Goal: Task Accomplishment & Management: Complete application form

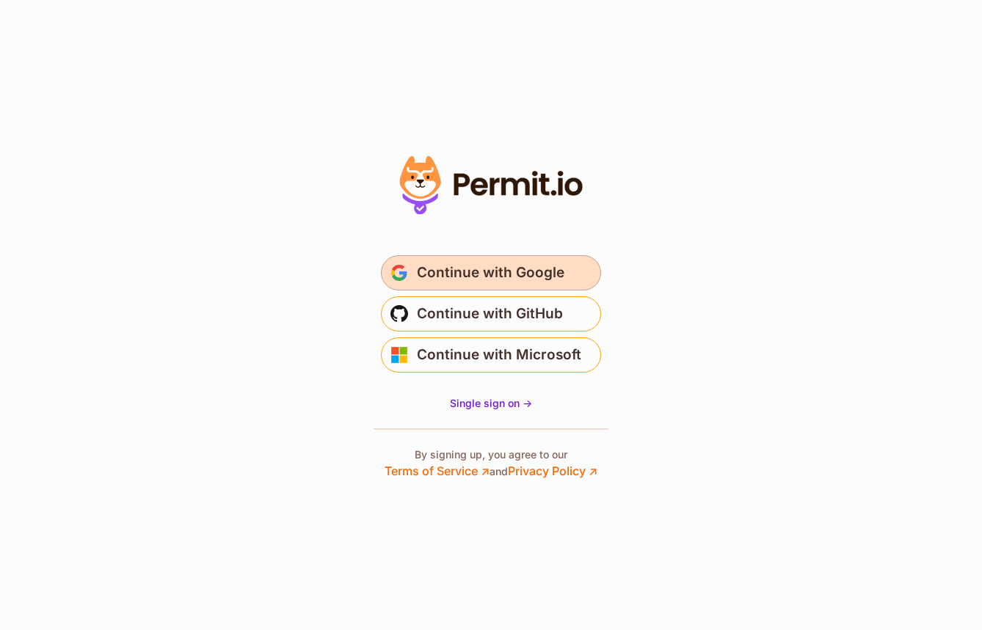
click at [578, 266] on button "Continue with Google" at bounding box center [491, 272] width 220 height 35
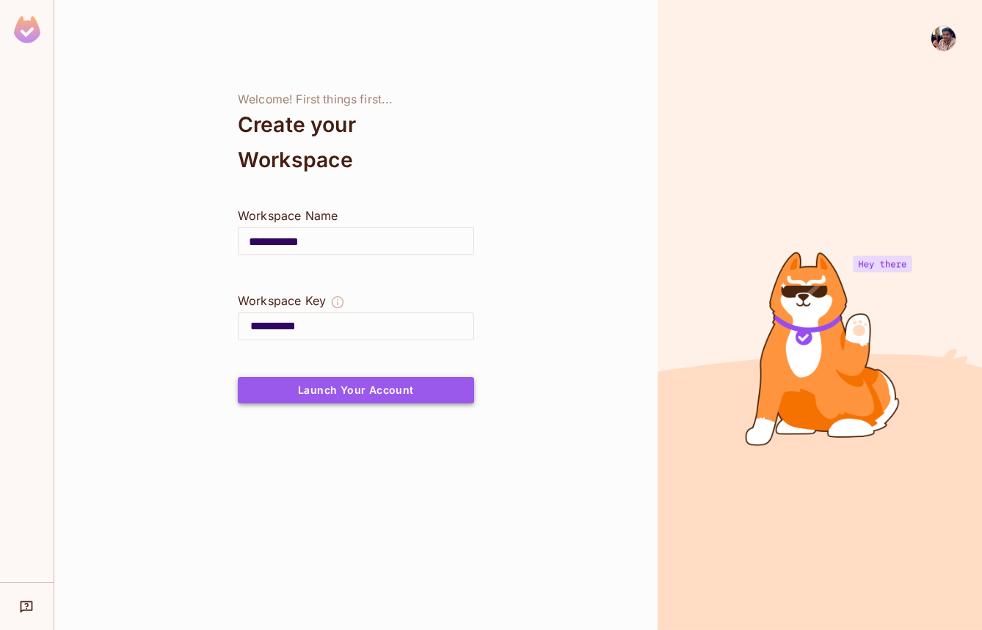
click at [448, 384] on button "Launch Your Account" at bounding box center [356, 390] width 236 height 26
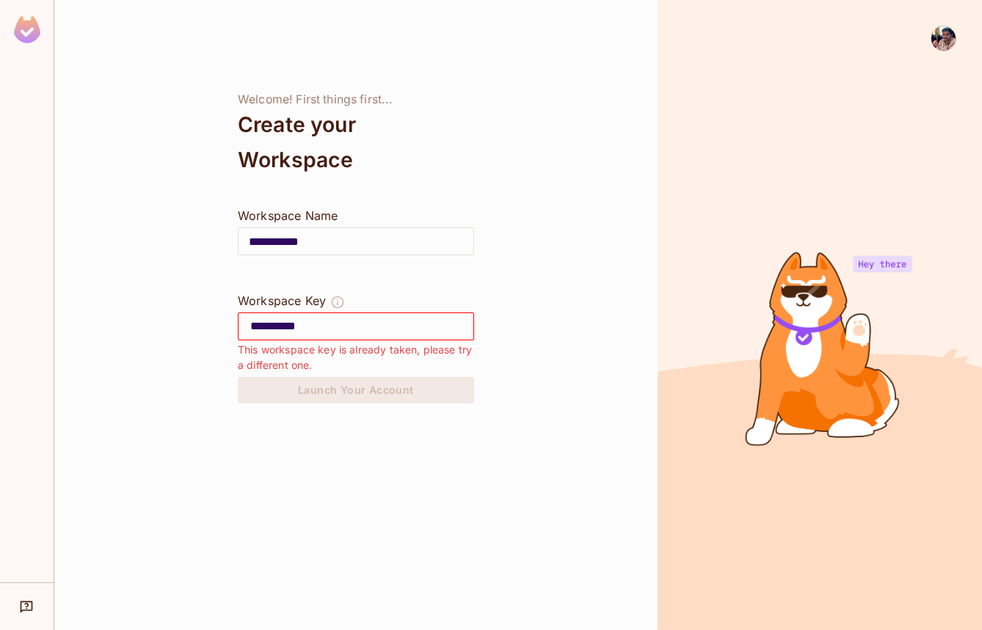
click at [941, 48] on img at bounding box center [943, 38] width 24 height 24
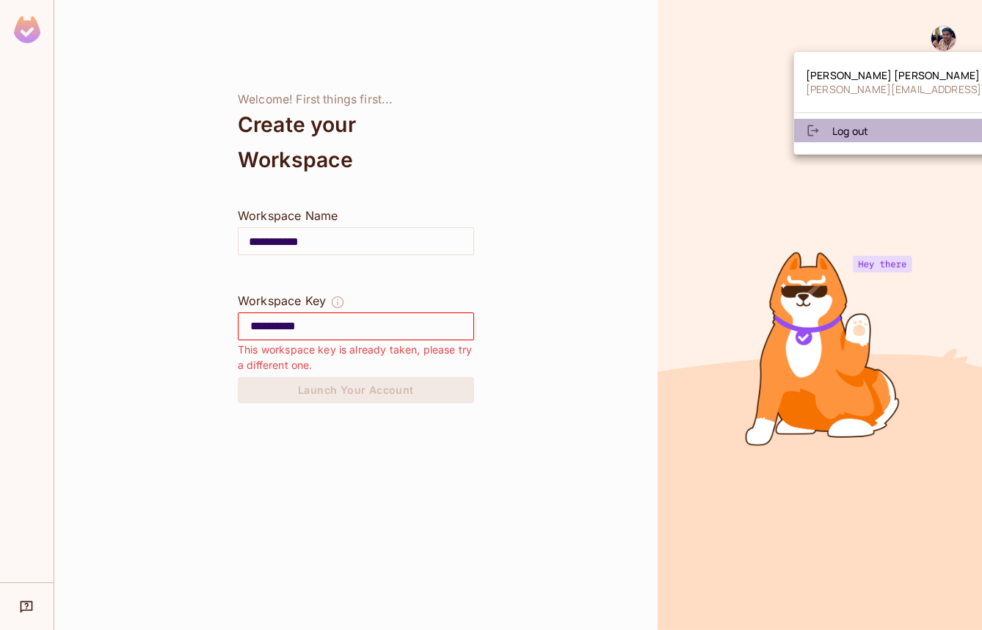
click at [891, 138] on li "Log out" at bounding box center [893, 130] width 199 height 23
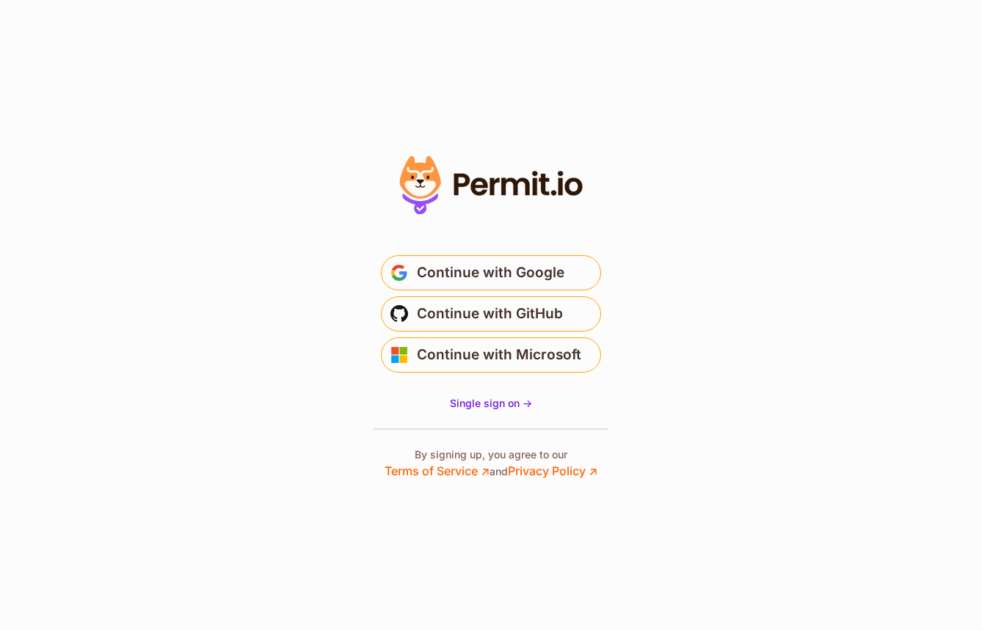
click at [353, 426] on div at bounding box center [490, 314] width 293 height 329
click at [462, 403] on span "Single sign on ->" at bounding box center [491, 403] width 82 height 12
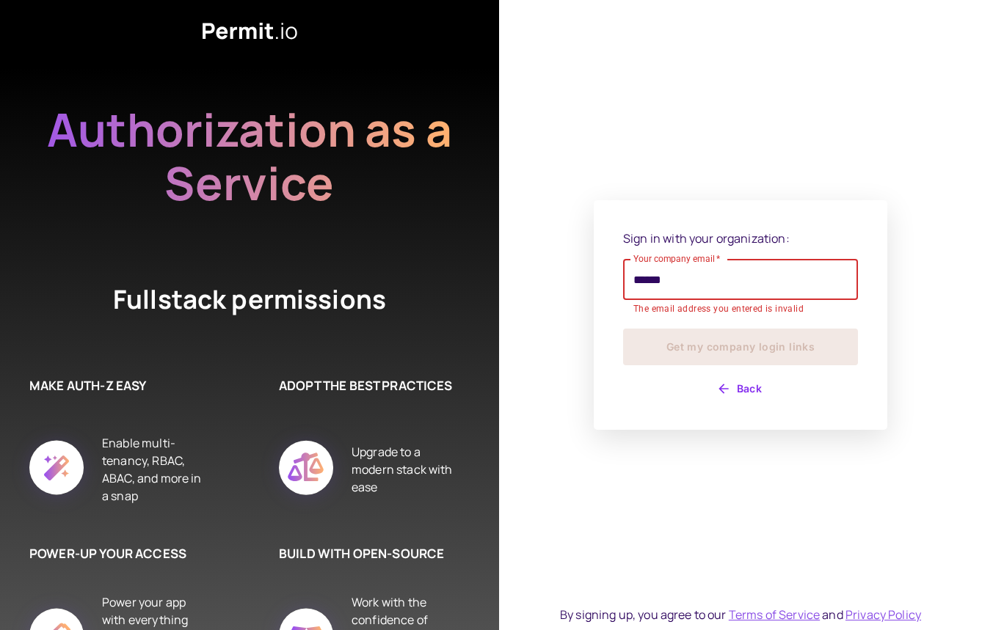
type input "**********"
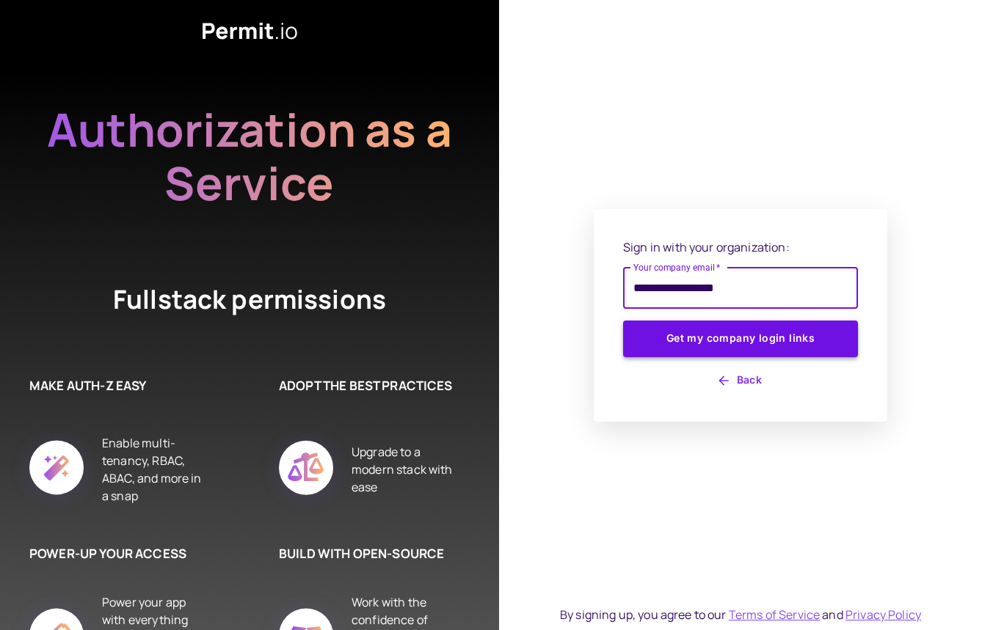
click at [686, 346] on button "Get my company login links" at bounding box center [740, 339] width 235 height 37
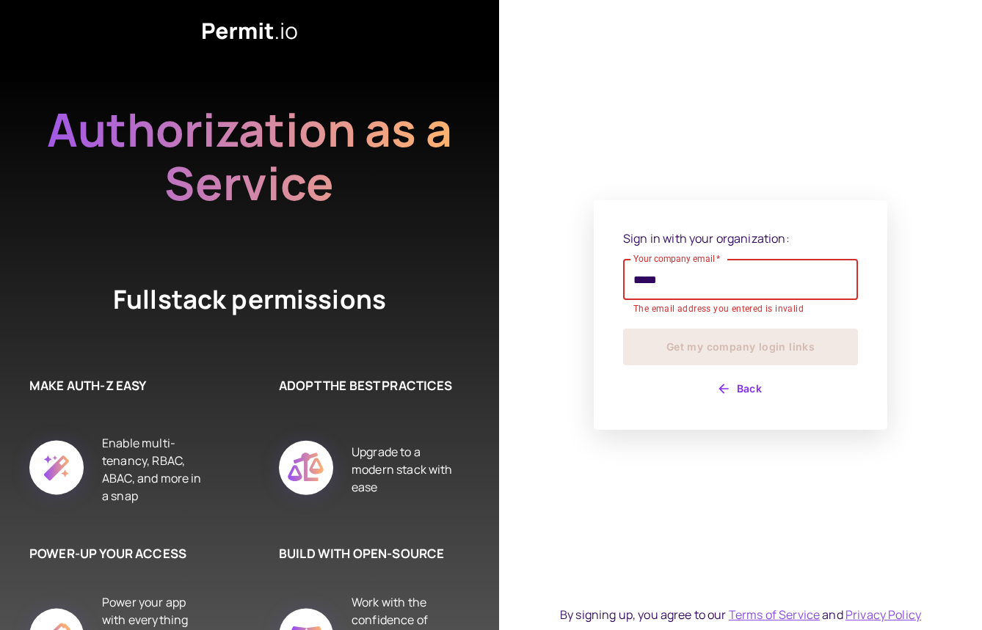
type input "**********"
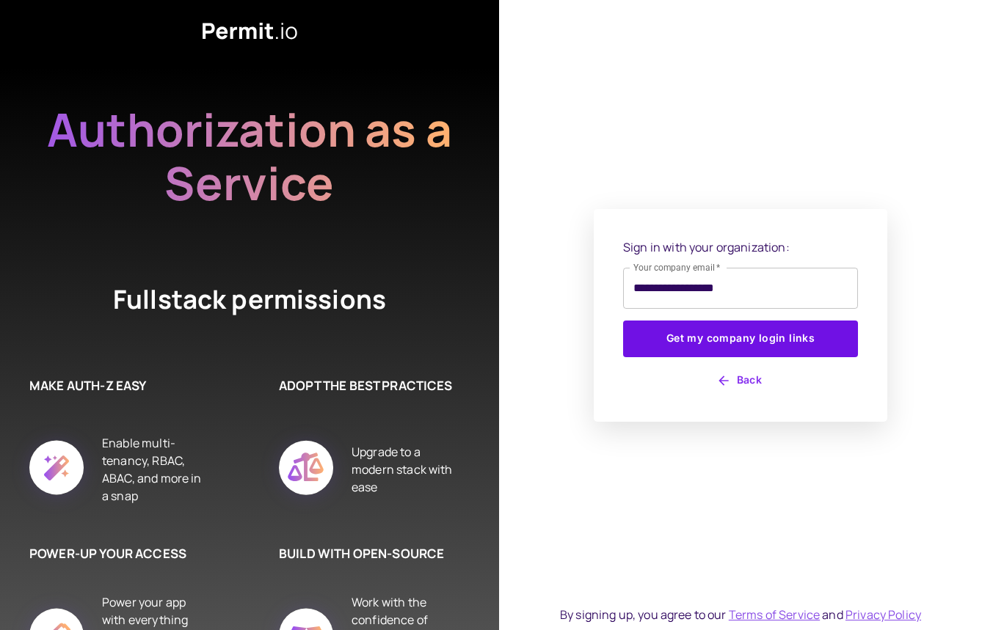
click at [646, 415] on div "**********" at bounding box center [739, 315] width 293 height 213
click at [836, 339] on button "Get my company login links" at bounding box center [740, 339] width 235 height 37
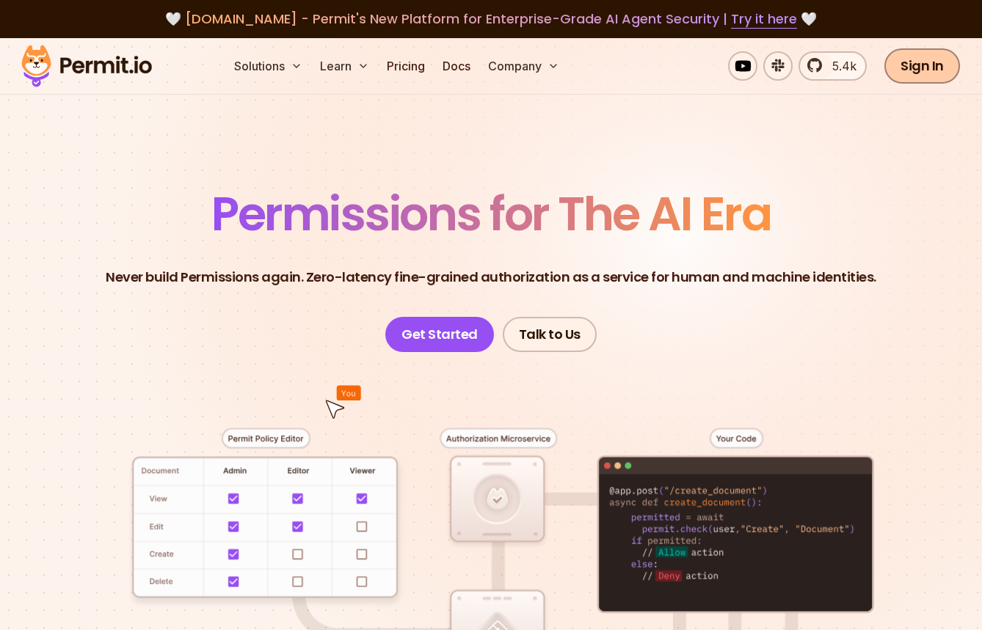
click at [930, 62] on link "Sign In" at bounding box center [922, 65] width 76 height 35
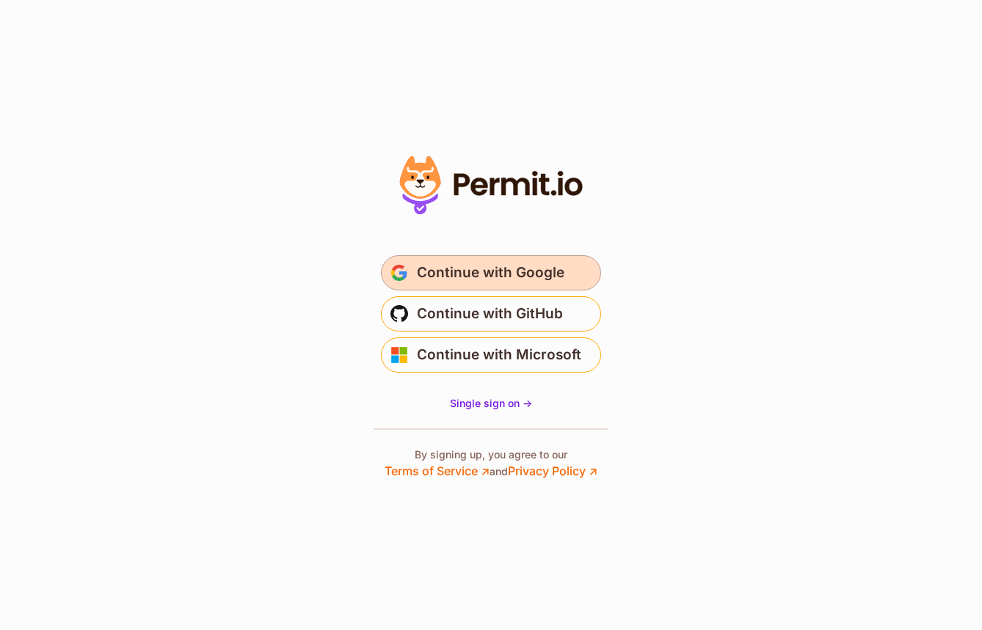
click at [427, 273] on span "Continue with Google" at bounding box center [490, 272] width 147 height 23
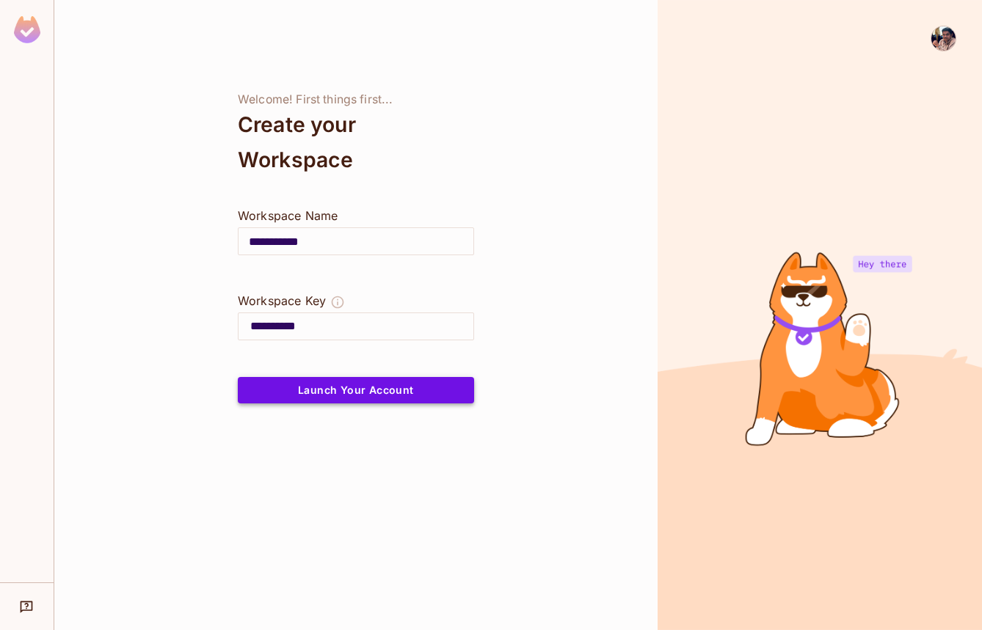
click at [285, 397] on button "Launch Your Account" at bounding box center [356, 390] width 236 height 26
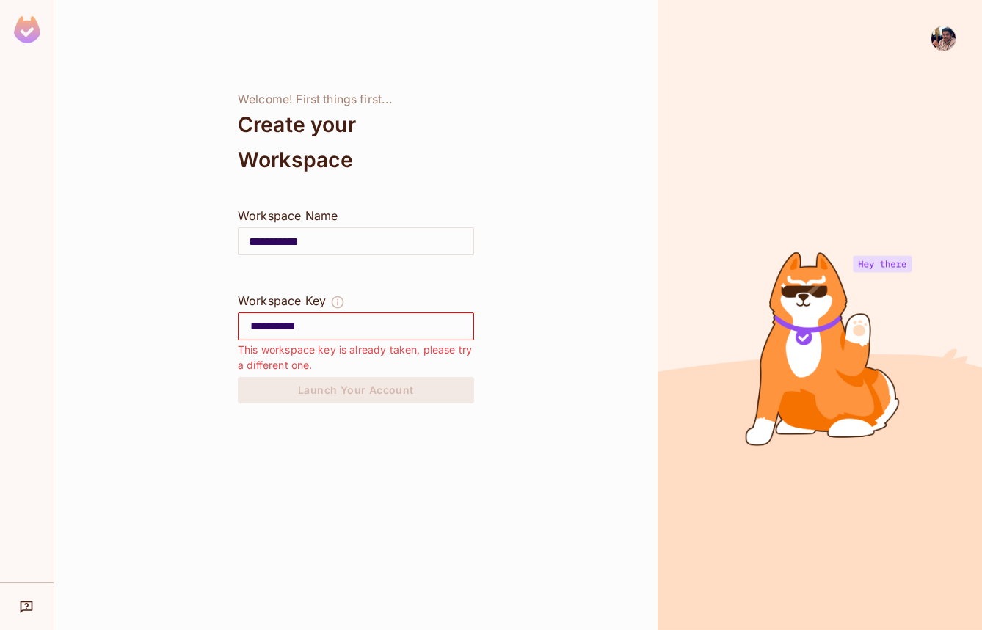
click at [940, 52] on div at bounding box center [936, 328] width 39 height 604
click at [944, 34] on img at bounding box center [943, 38] width 24 height 24
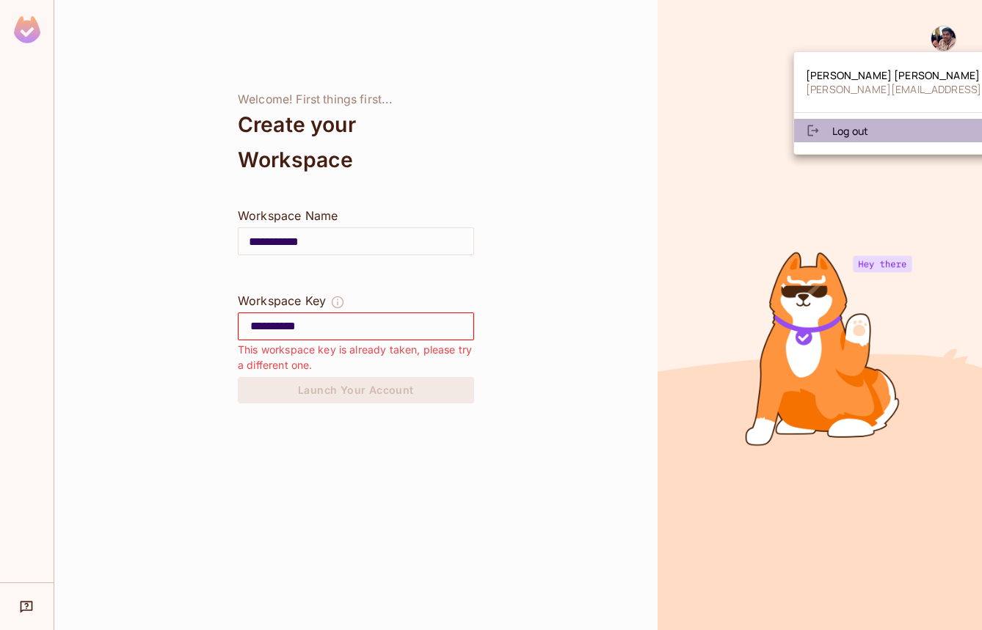
click at [872, 126] on li "Log out" at bounding box center [893, 130] width 199 height 23
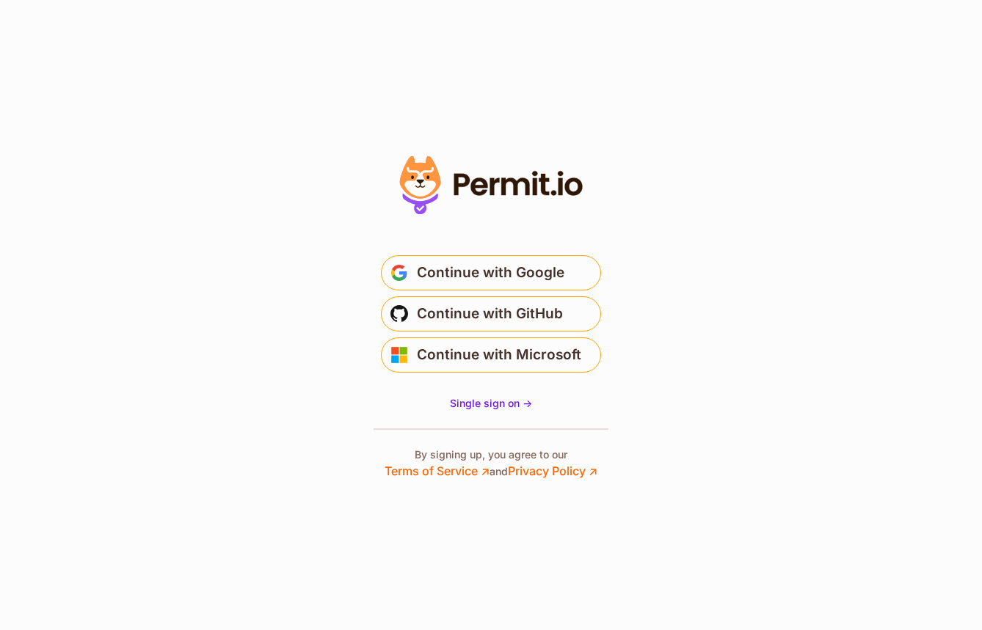
click at [87, 513] on section "* Or" at bounding box center [491, 315] width 982 height 630
